Goal: Information Seeking & Learning: Check status

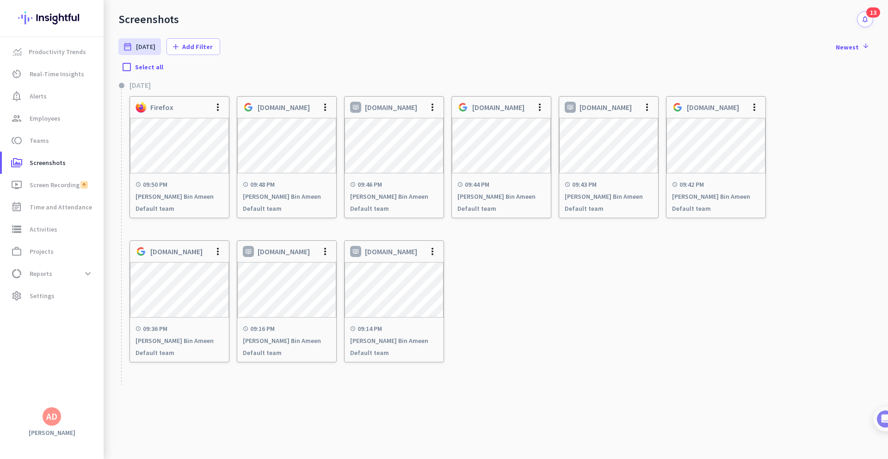
click at [865, 22] on icon "notifications" at bounding box center [865, 19] width 8 height 8
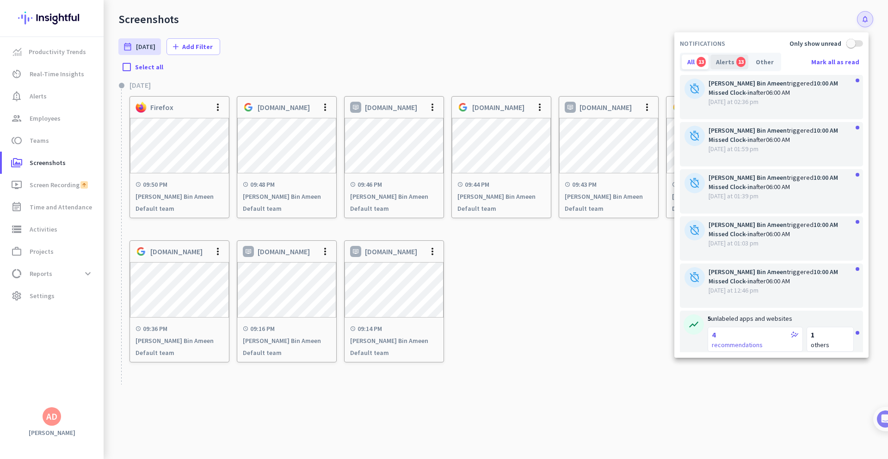
click at [728, 66] on div "Alerts 13" at bounding box center [729, 62] width 38 height 15
click at [695, 65] on div "All 13" at bounding box center [695, 62] width 27 height 15
click at [759, 101] on span "[DATE] at 02:36 pm" at bounding box center [780, 101] width 145 height 9
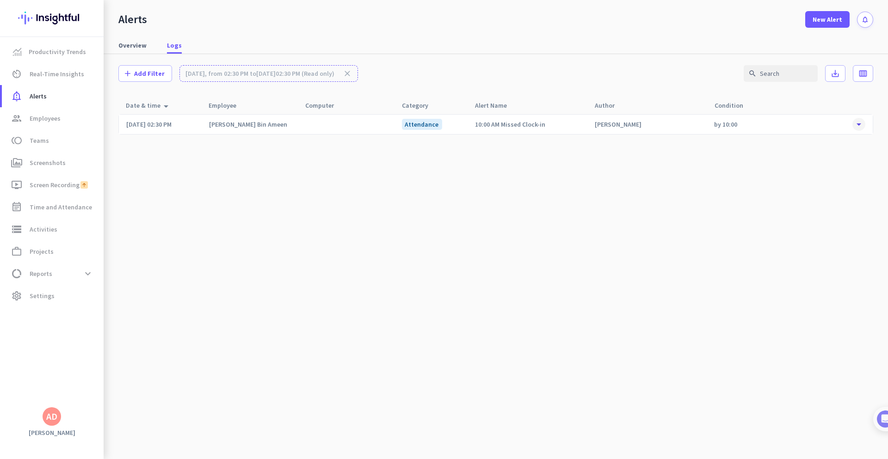
click at [857, 123] on span at bounding box center [858, 124] width 13 height 13
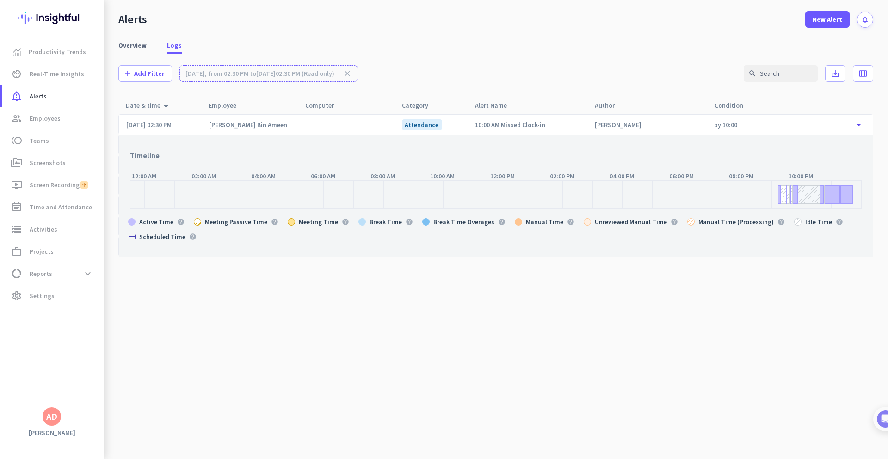
click at [804, 195] on div at bounding box center [809, 194] width 22 height 18
click at [811, 199] on div at bounding box center [809, 194] width 22 height 18
click at [779, 203] on div at bounding box center [779, 194] width 3 height 18
click at [808, 196] on div at bounding box center [809, 194] width 22 height 18
